Goal: Task Accomplishment & Management: Complete application form

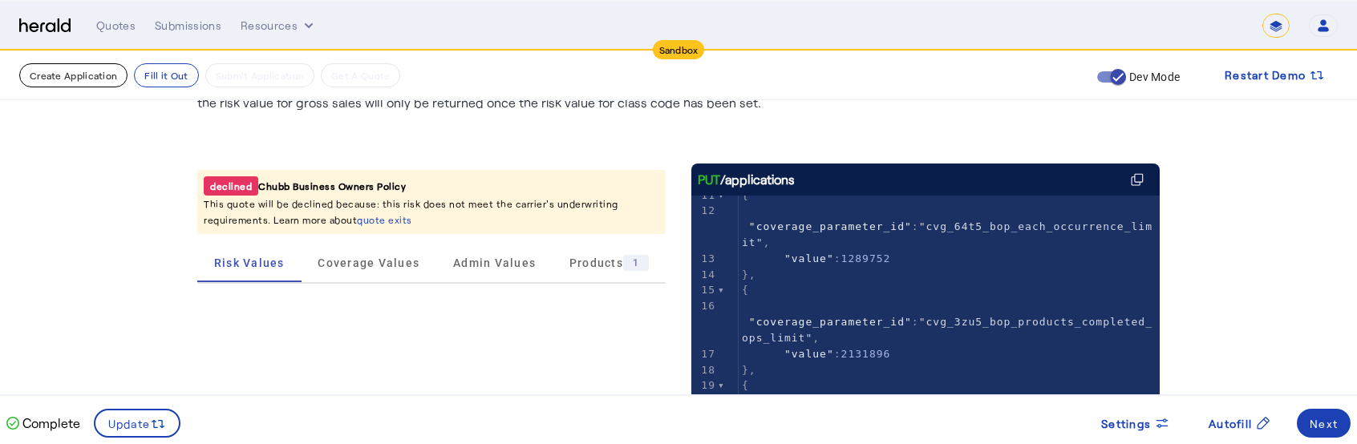
click at [85, 83] on button "Create Application" at bounding box center [73, 75] width 108 height 24
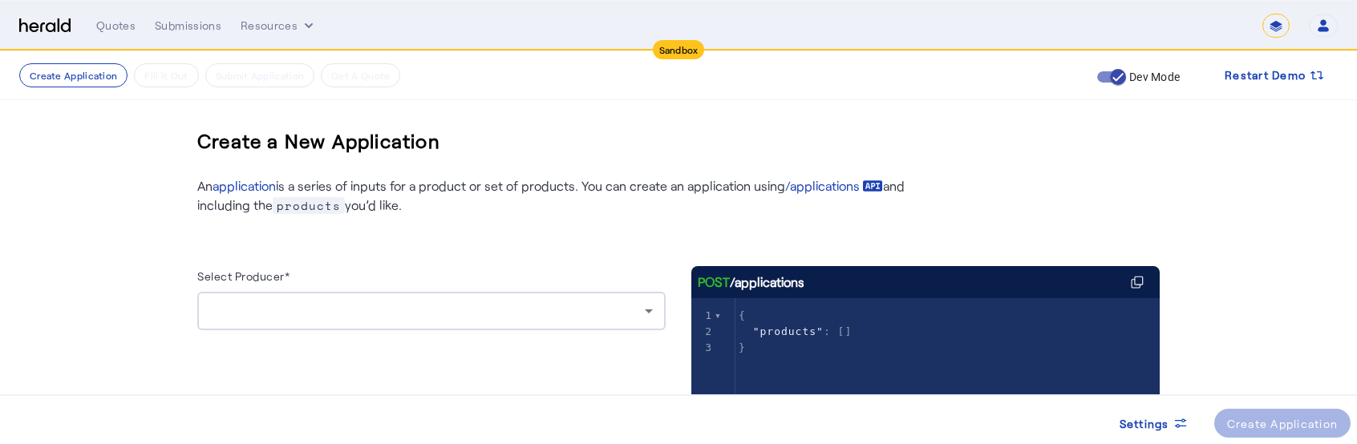
click at [525, 314] on div at bounding box center [427, 311] width 435 height 19
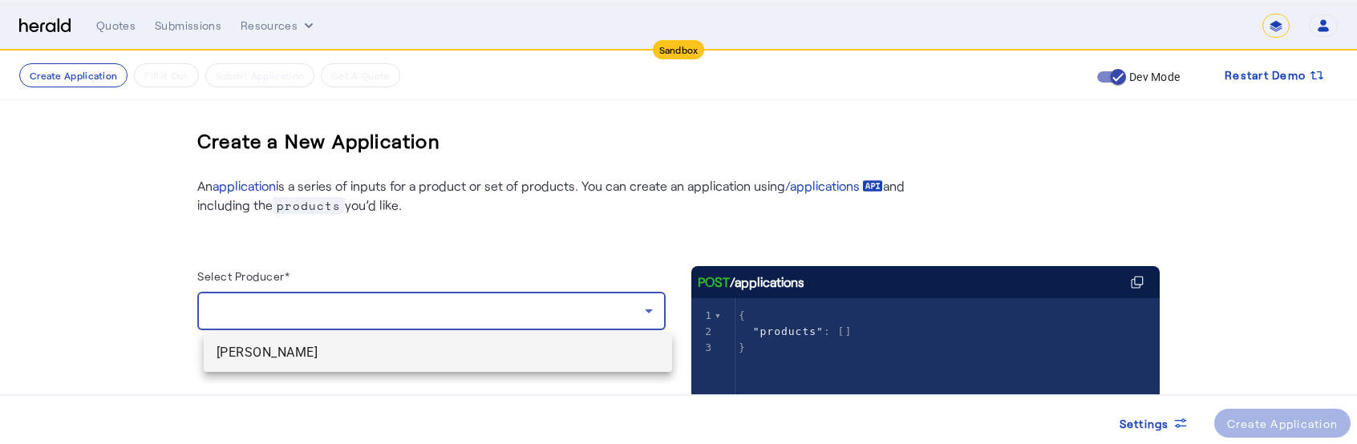
click at [342, 352] on span "[PERSON_NAME]" at bounding box center [438, 352] width 443 height 19
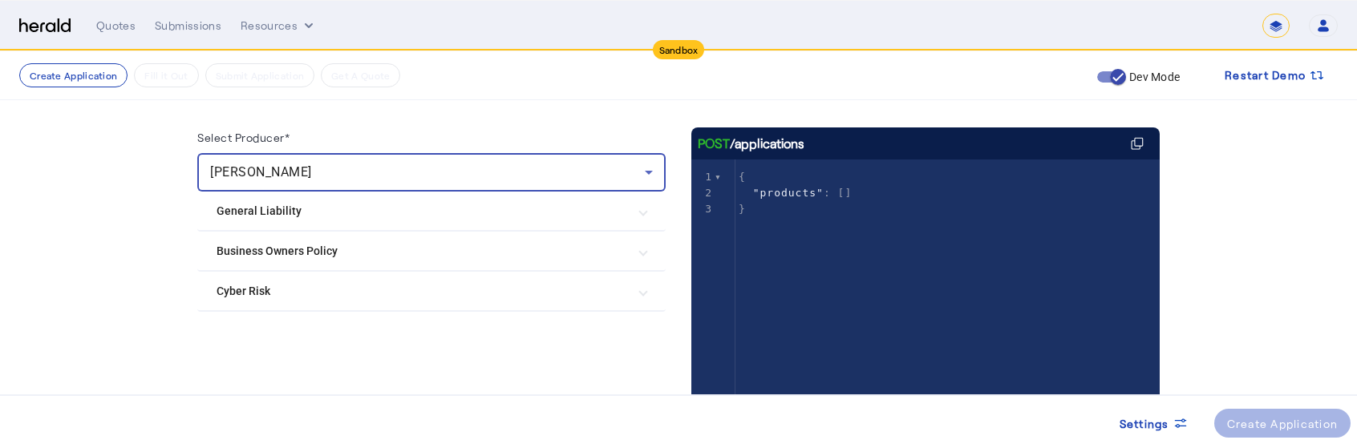
scroll to position [140, 0]
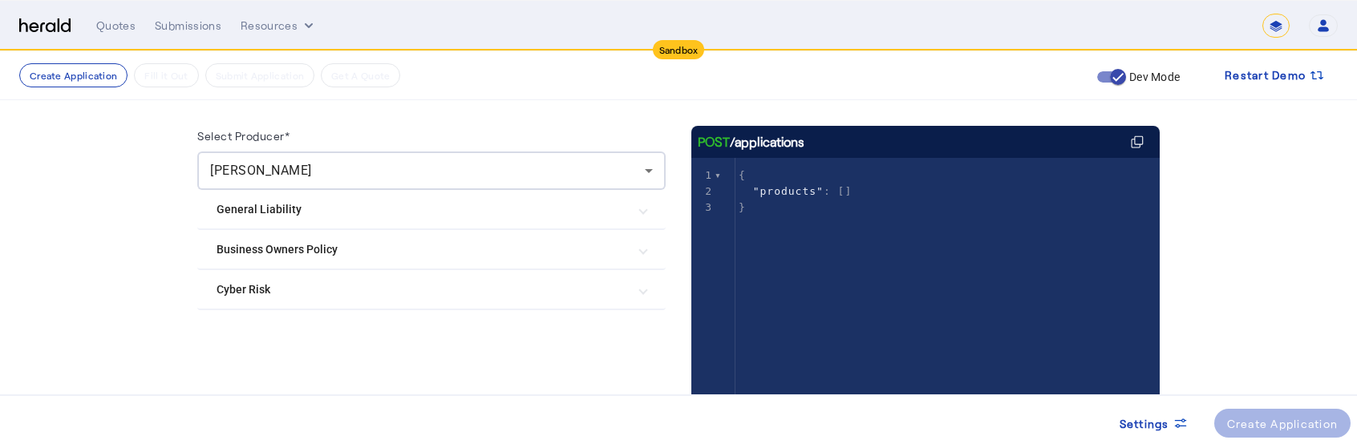
click at [302, 249] on Policy "Business Owners Policy" at bounding box center [422, 249] width 411 height 17
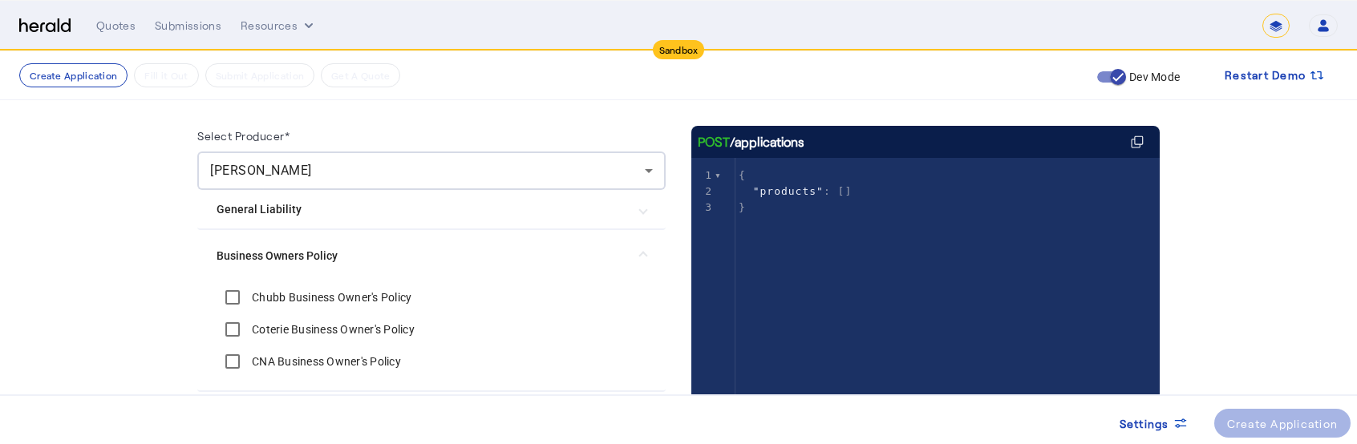
click at [294, 296] on label "Chubb Business Owner's Policy" at bounding box center [330, 298] width 163 height 16
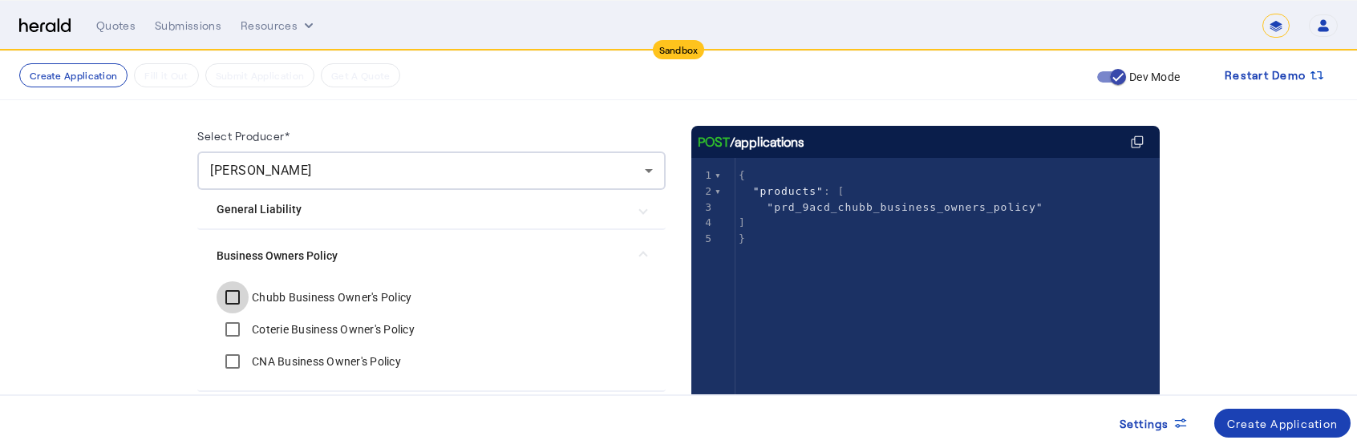
scroll to position [250, 0]
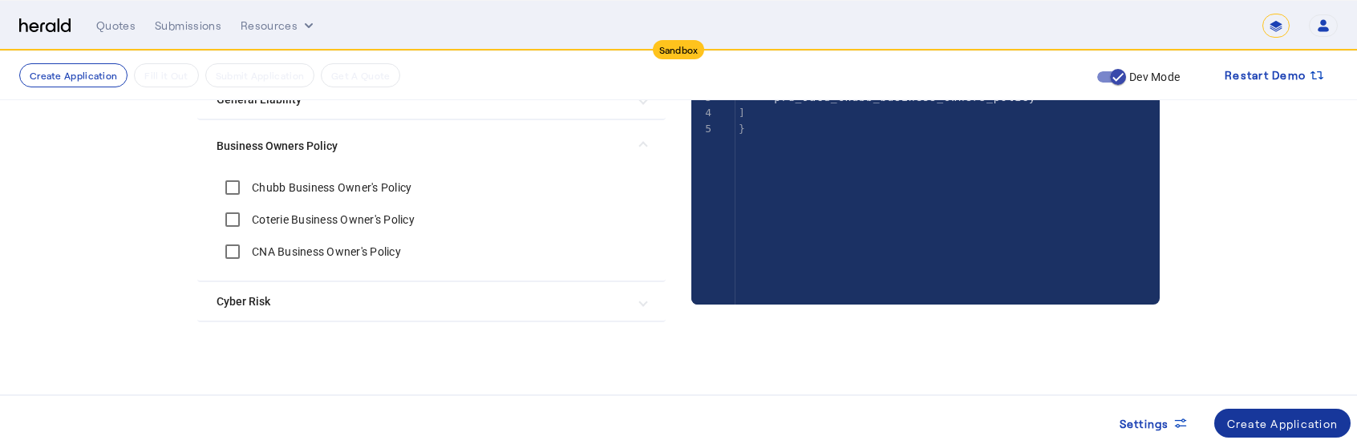
click at [1306, 411] on span at bounding box center [1282, 423] width 137 height 38
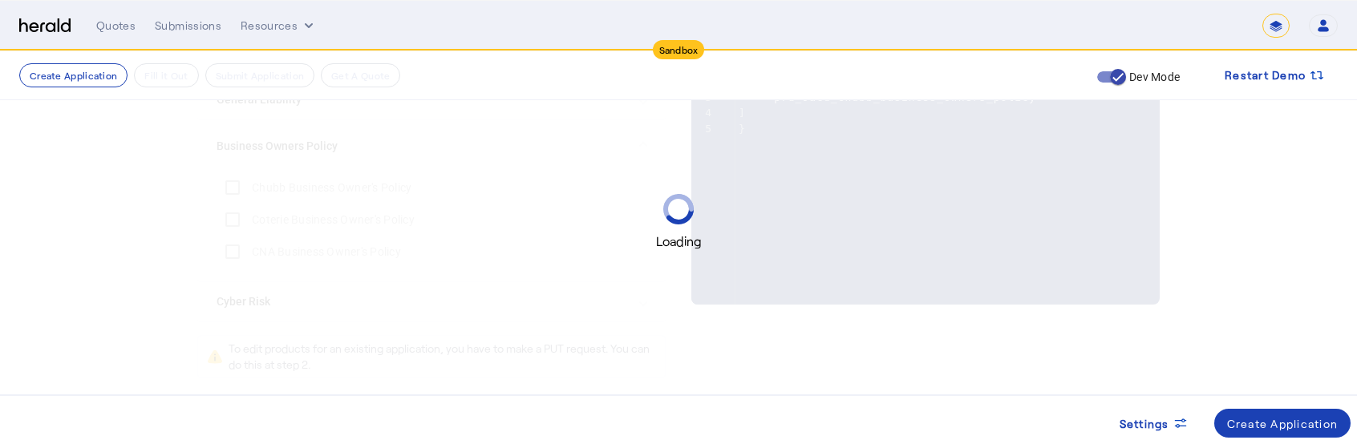
click at [463, 310] on div "Loading" at bounding box center [678, 222] width 1357 height 444
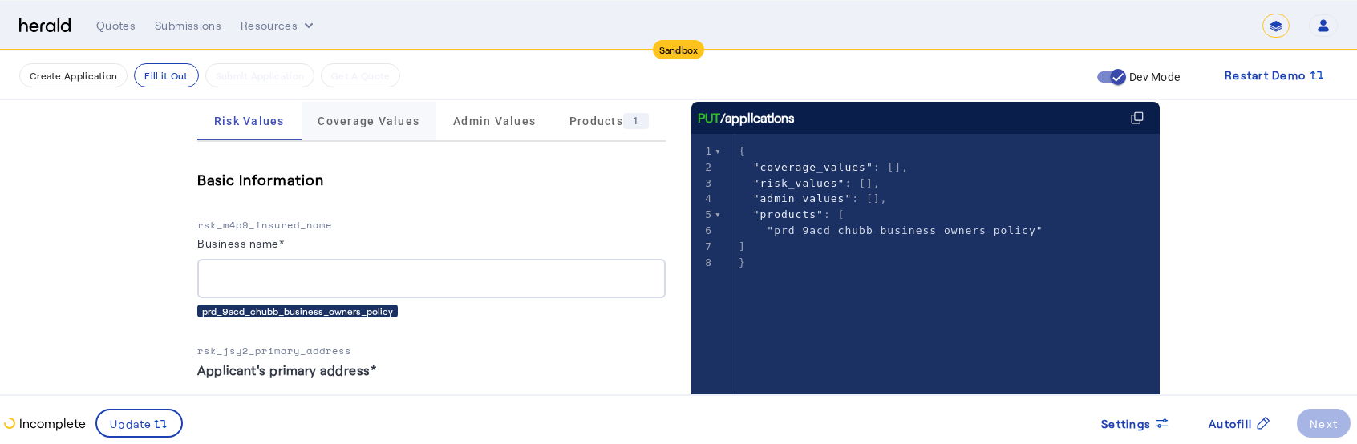
scroll to position [244, 0]
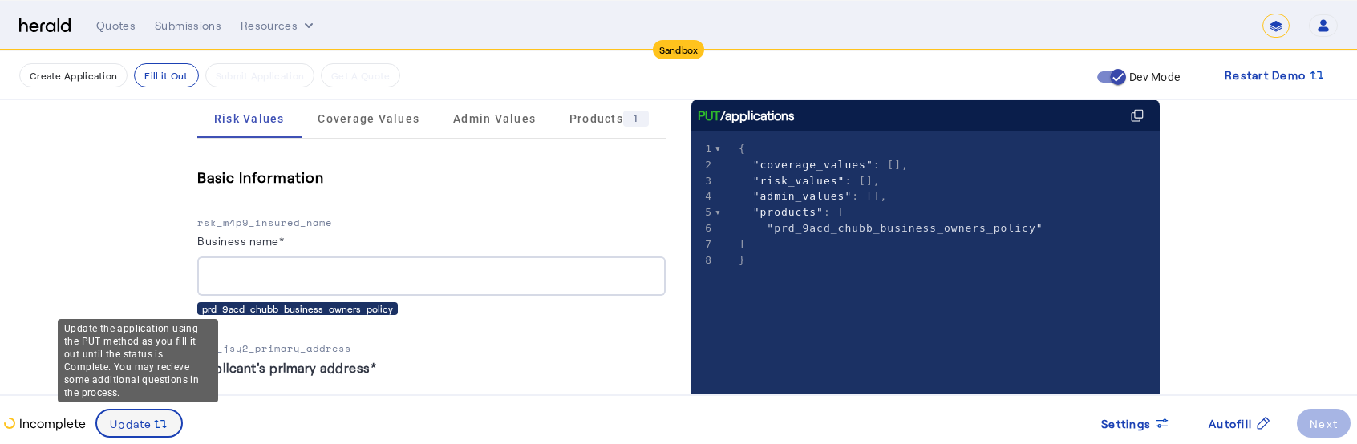
click at [124, 434] on span at bounding box center [139, 423] width 84 height 38
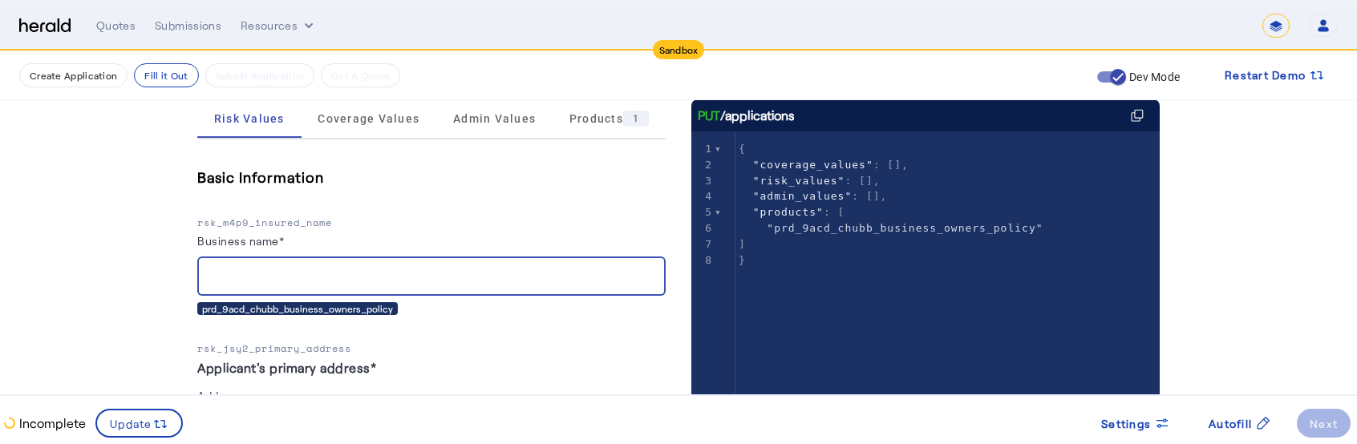
click at [476, 270] on input "Business name*" at bounding box center [431, 276] width 443 height 19
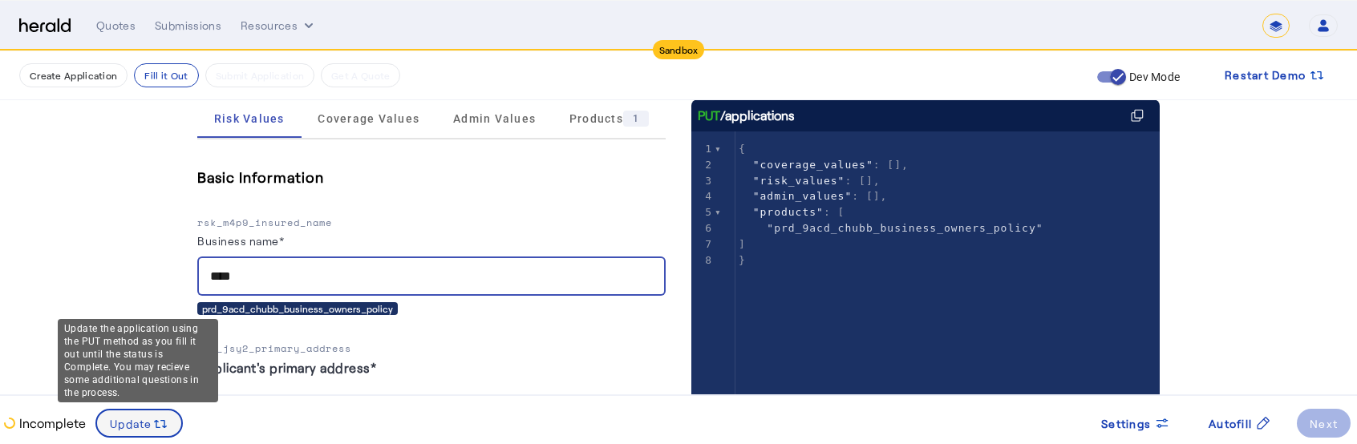
type input "****"
click at [164, 403] on div "Update the application using the PUT method as you fill it out until the status…" at bounding box center [138, 360] width 160 height 83
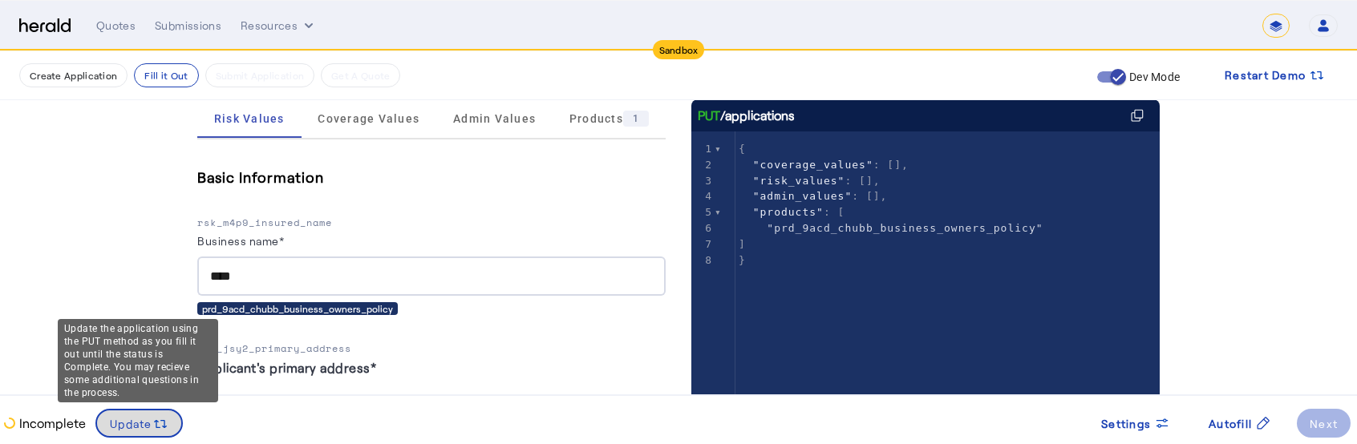
click at [164, 415] on svg-icon at bounding box center [160, 424] width 16 height 18
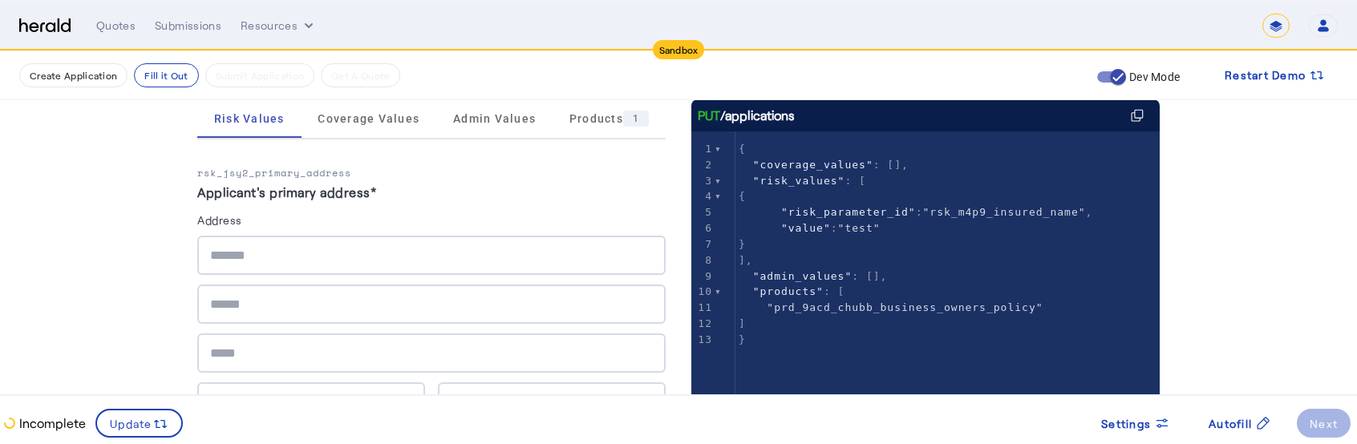
click at [869, 213] on span ""risk_parameter_id"" at bounding box center [848, 212] width 135 height 12
type textarea "**********"
click at [869, 213] on span ""risk_parameter_id"" at bounding box center [848, 212] width 135 height 12
click at [810, 230] on span ""value"" at bounding box center [806, 228] width 50 height 12
type textarea "*****"
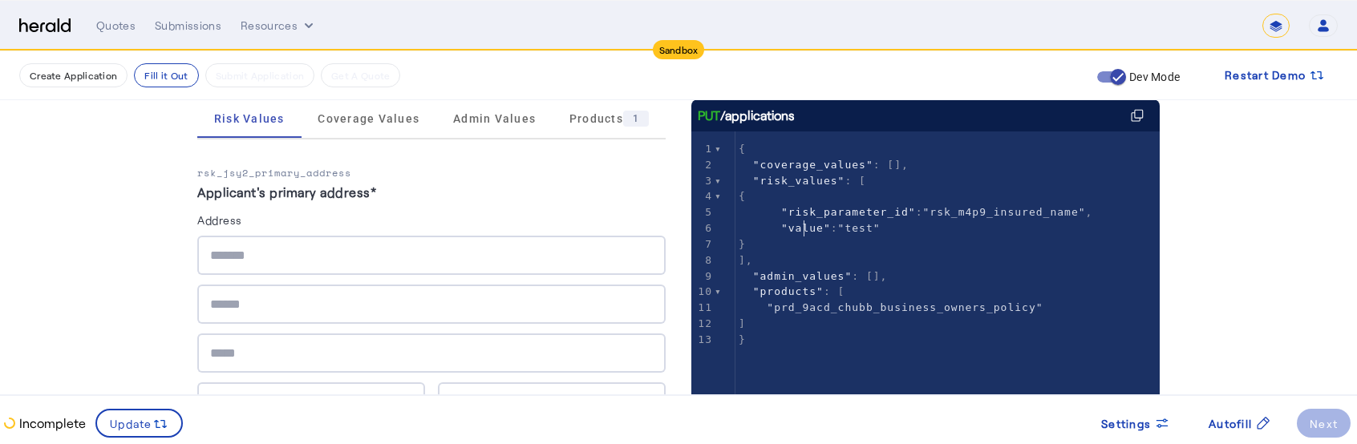
click at [810, 230] on span ""value"" at bounding box center [806, 228] width 50 height 12
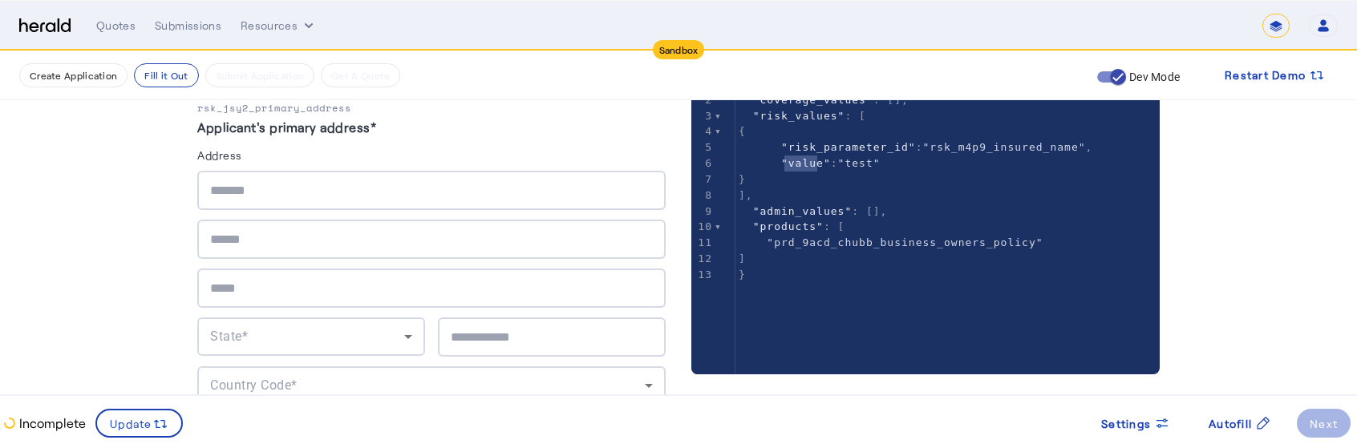
scroll to position [391, 0]
